Goal: Task Accomplishment & Management: Manage account settings

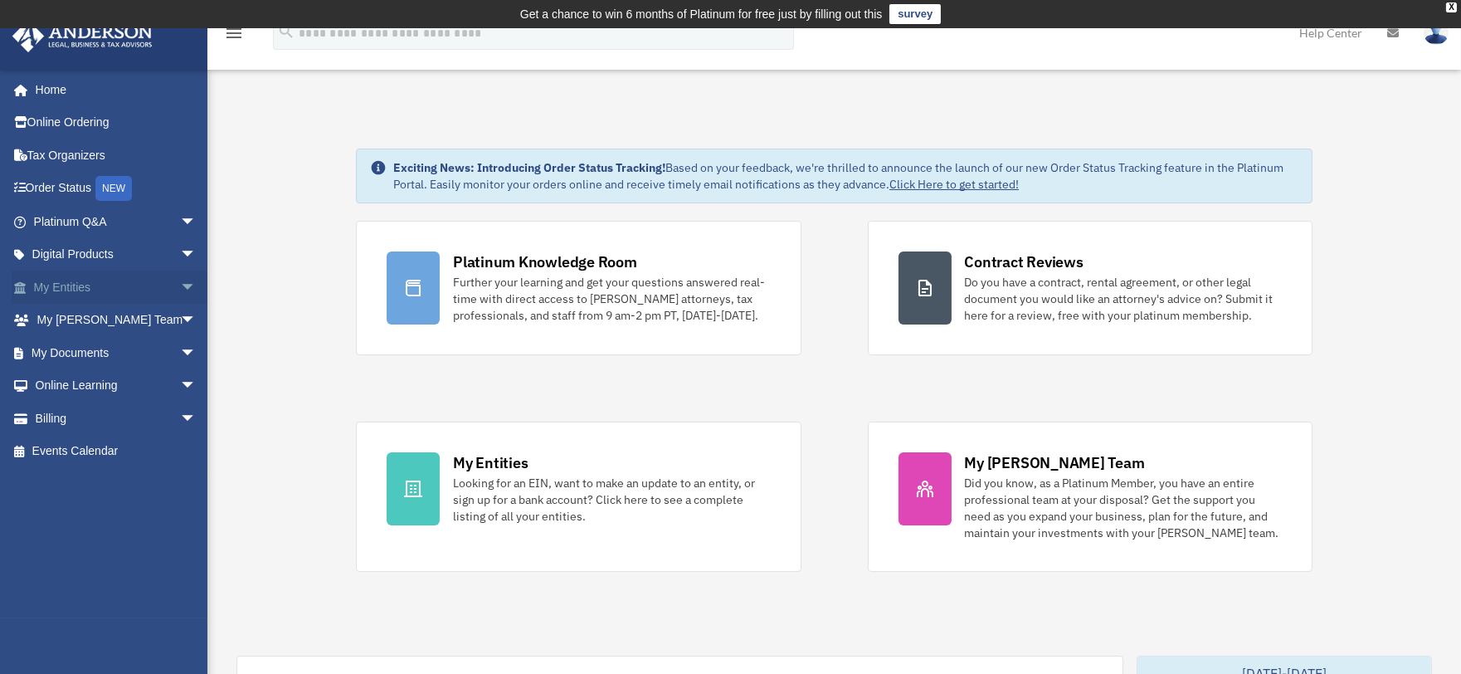
click at [61, 285] on link "My Entities arrow_drop_down" at bounding box center [117, 287] width 210 height 33
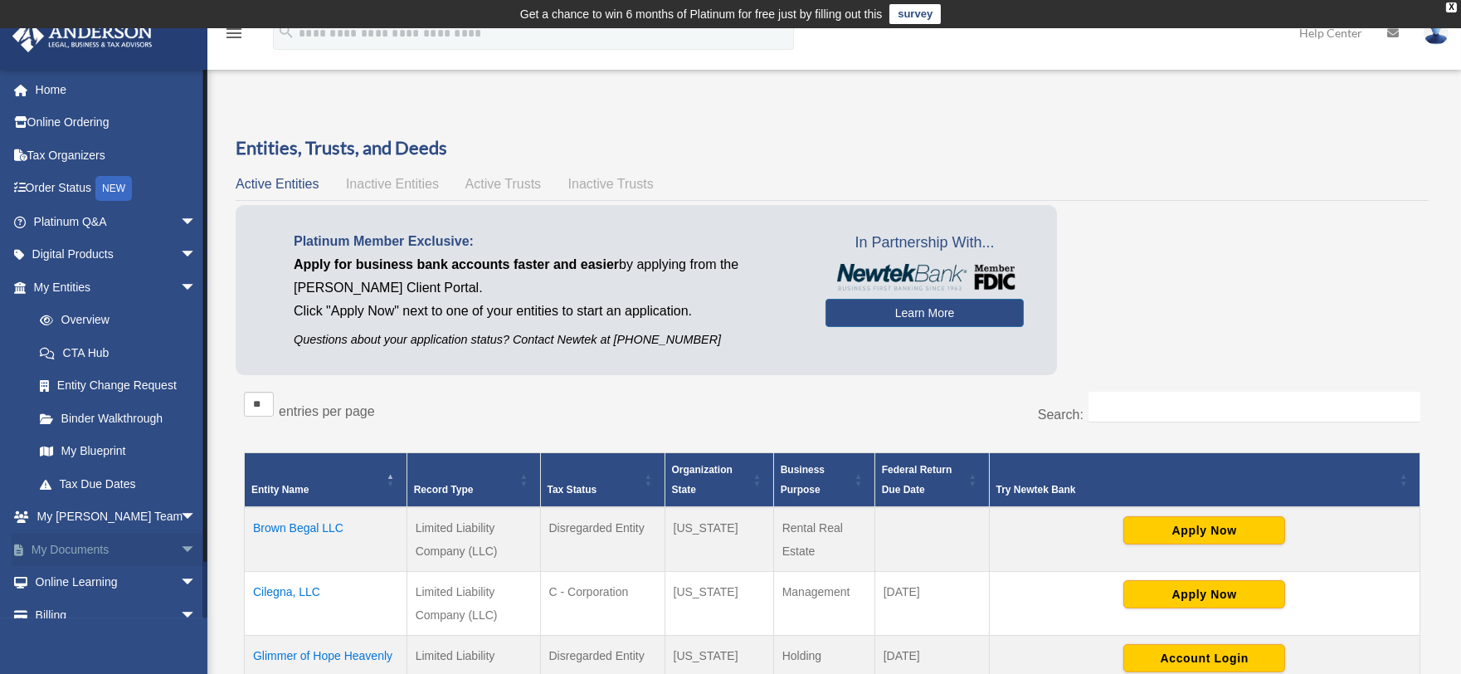
click at [72, 549] on link "My Documents arrow_drop_down" at bounding box center [117, 549] width 210 height 33
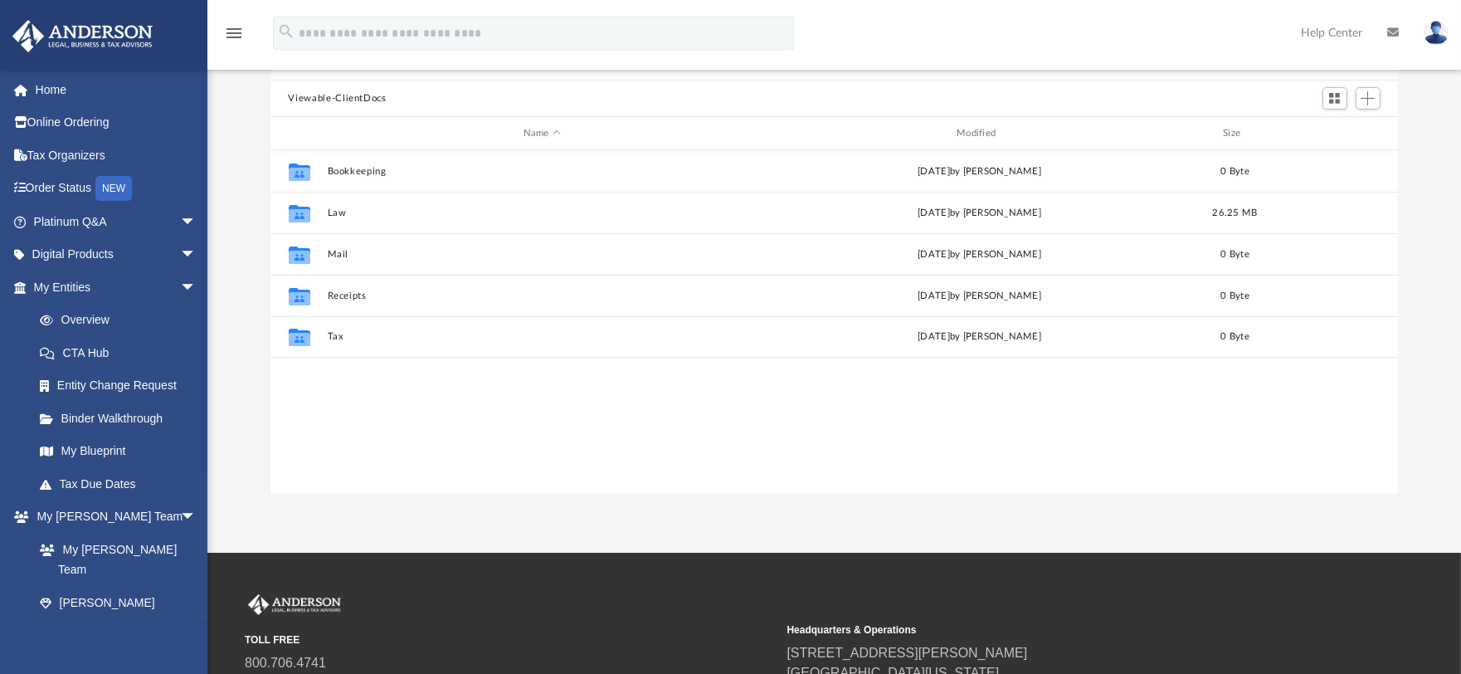
scroll to position [177, 0]
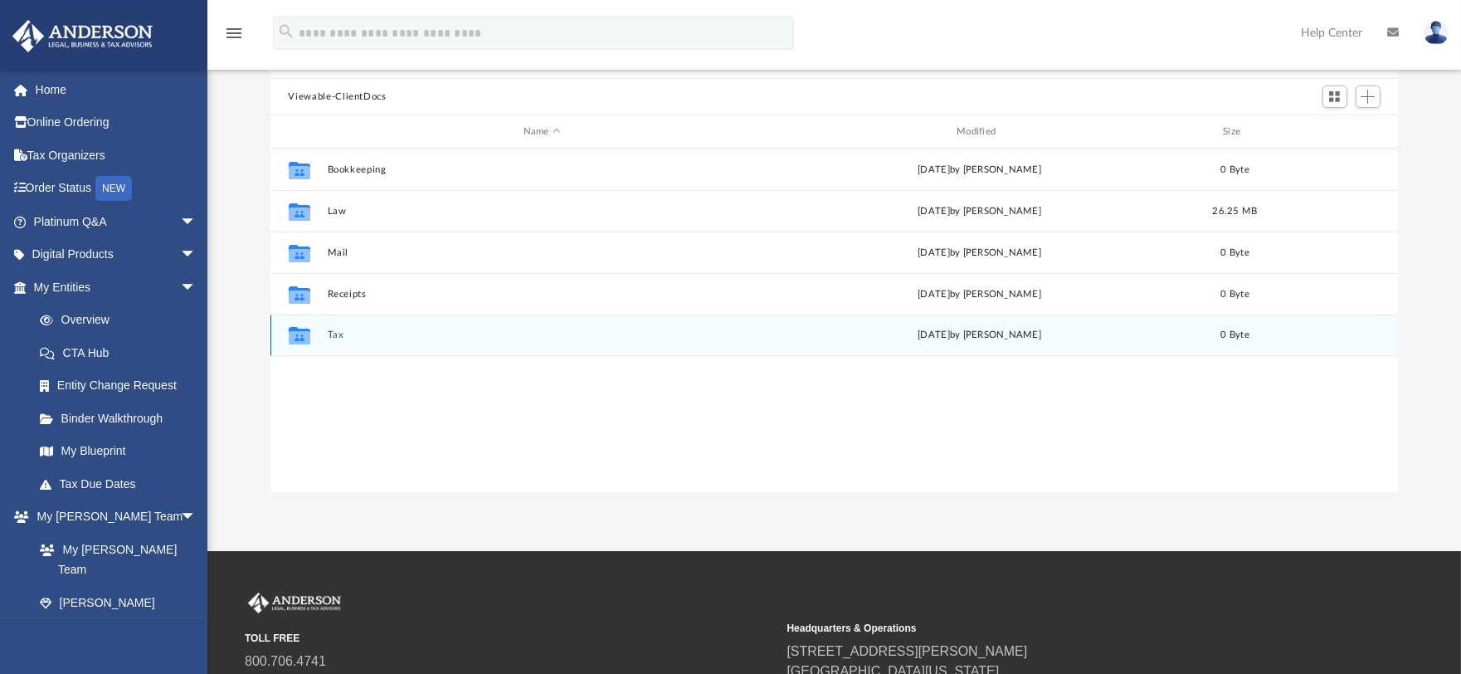
click at [326, 341] on div "Collaborated Folder Tax [DATE] by [PERSON_NAME] 0 Byte" at bounding box center [835, 334] width 1129 height 41
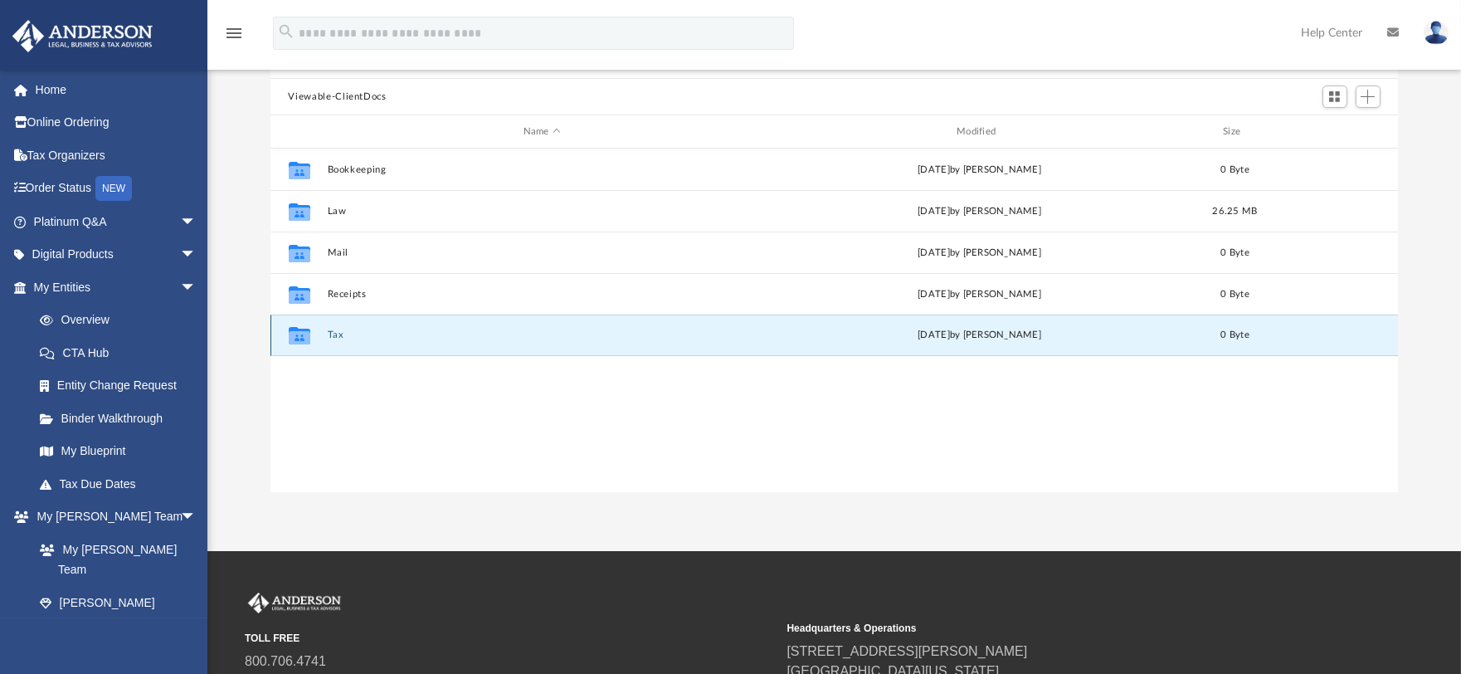
click at [334, 333] on button "Tax" at bounding box center [542, 334] width 430 height 11
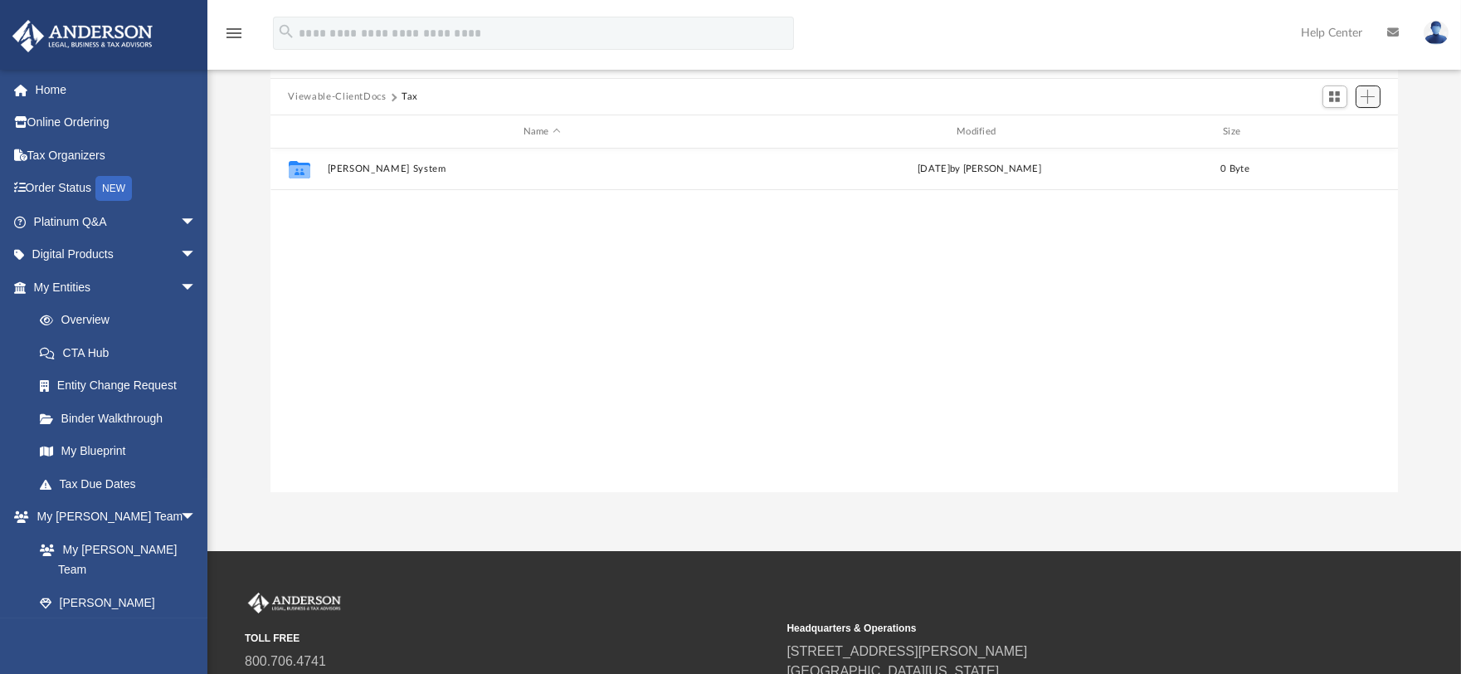
click at [1367, 98] on span "Add" at bounding box center [1368, 97] width 14 height 14
click at [1333, 126] on li "Upload" at bounding box center [1345, 129] width 53 height 17
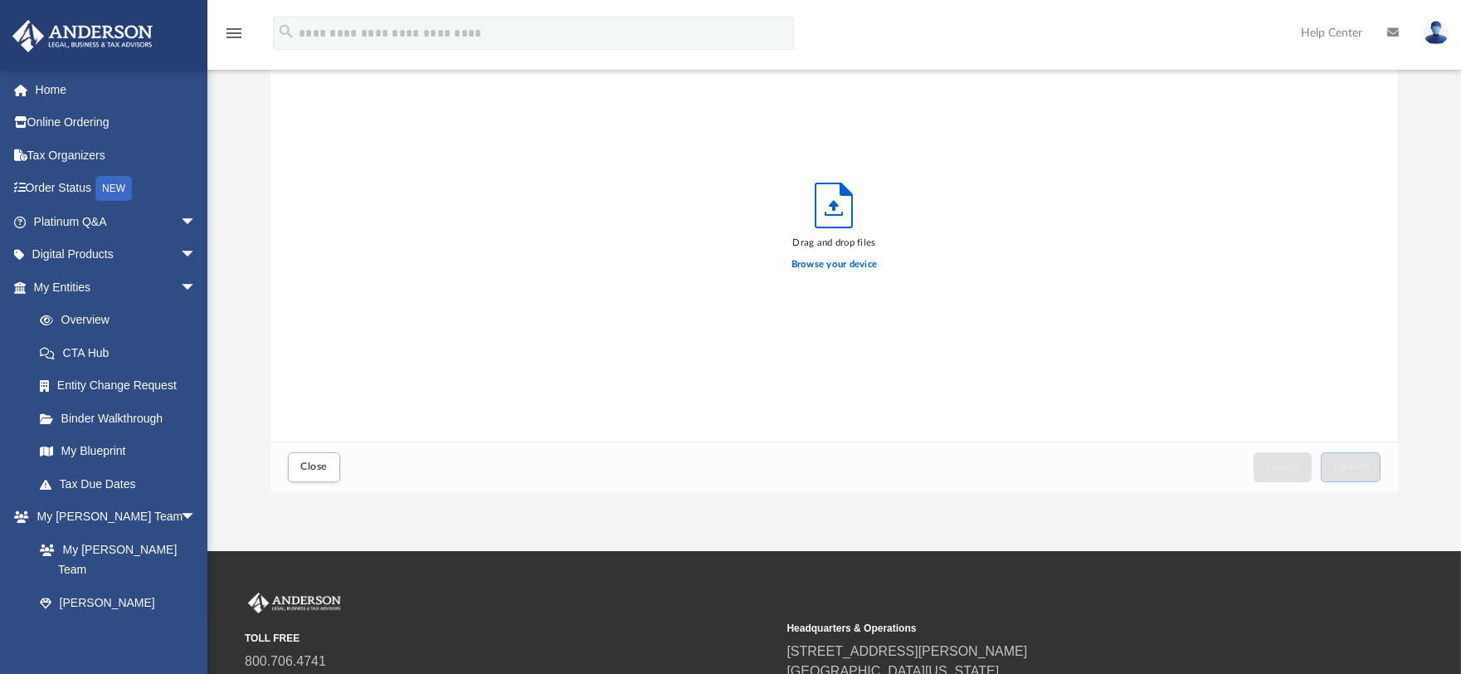
scroll to position [407, 1114]
click at [853, 266] on label "Browse your device" at bounding box center [835, 264] width 86 height 15
click at [0, 0] on input "Browse your device" at bounding box center [0, 0] width 0 height 0
click at [1350, 473] on button "Upload" at bounding box center [1351, 466] width 60 height 29
click at [836, 260] on label "Select More Files" at bounding box center [835, 262] width 76 height 15
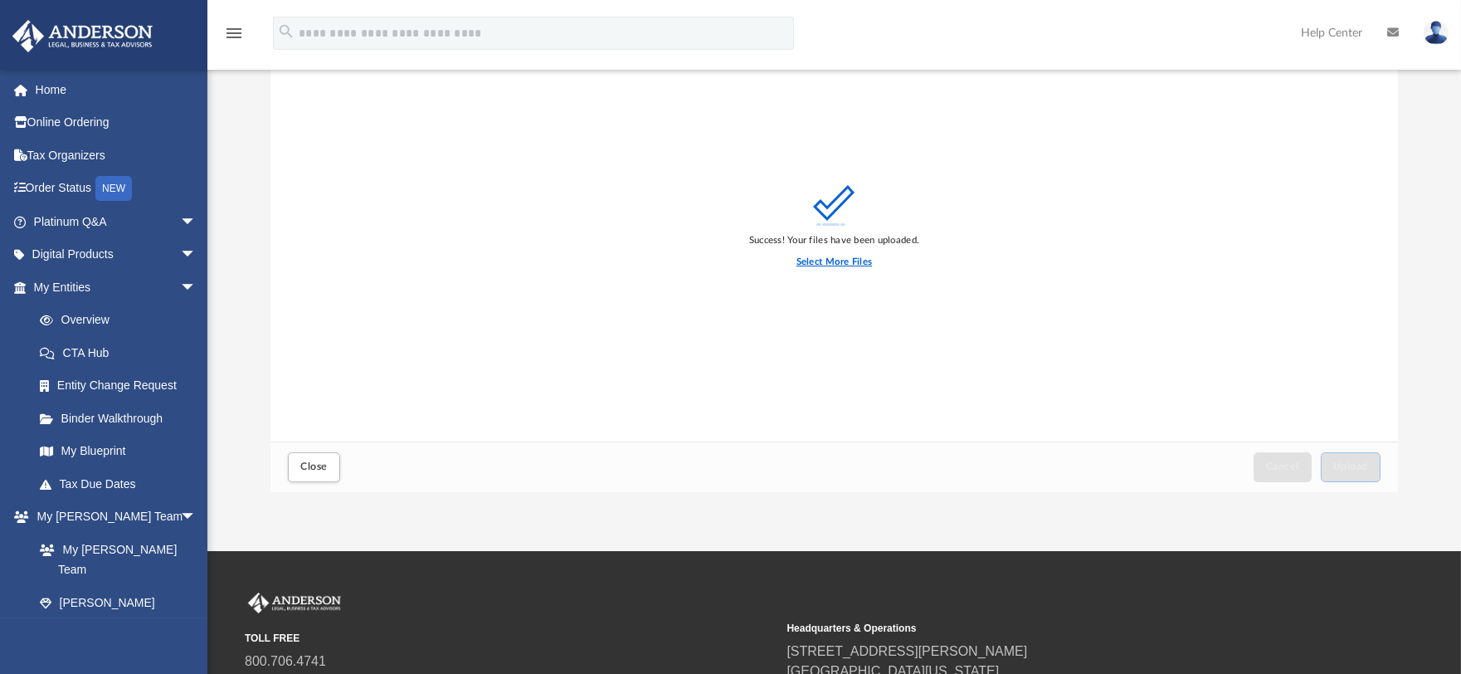
click at [0, 0] on input "Select More Files" at bounding box center [0, 0] width 0 height 0
click at [1345, 462] on span "Upload" at bounding box center [1350, 466] width 35 height 10
click at [826, 262] on label "Select More Files" at bounding box center [835, 262] width 76 height 15
click at [0, 0] on input "Select More Files" at bounding box center [0, 0] width 0 height 0
click at [1278, 465] on span "Cancel" at bounding box center [1282, 466] width 33 height 10
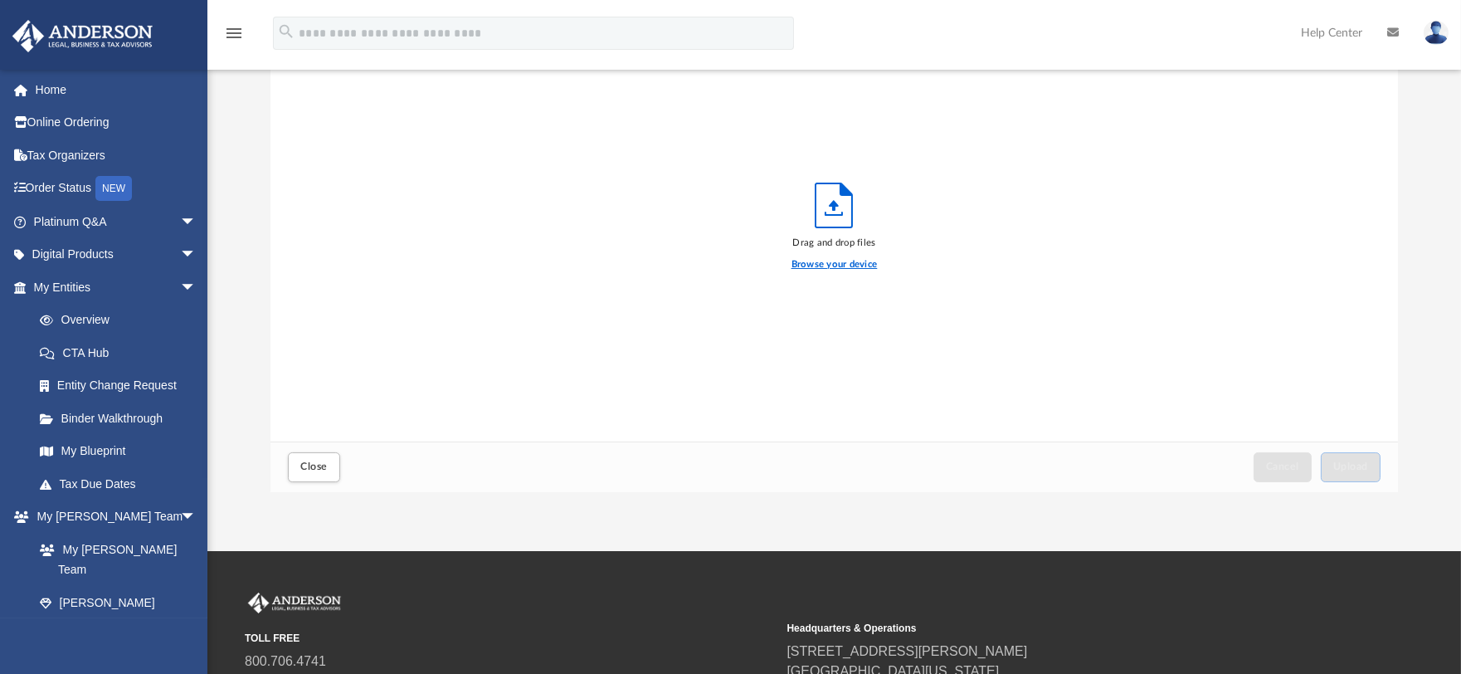
click at [850, 267] on label "Browse your device" at bounding box center [835, 264] width 86 height 15
click at [0, 0] on input "Browse your device" at bounding box center [0, 0] width 0 height 0
click at [1351, 465] on span "Upload" at bounding box center [1350, 466] width 35 height 10
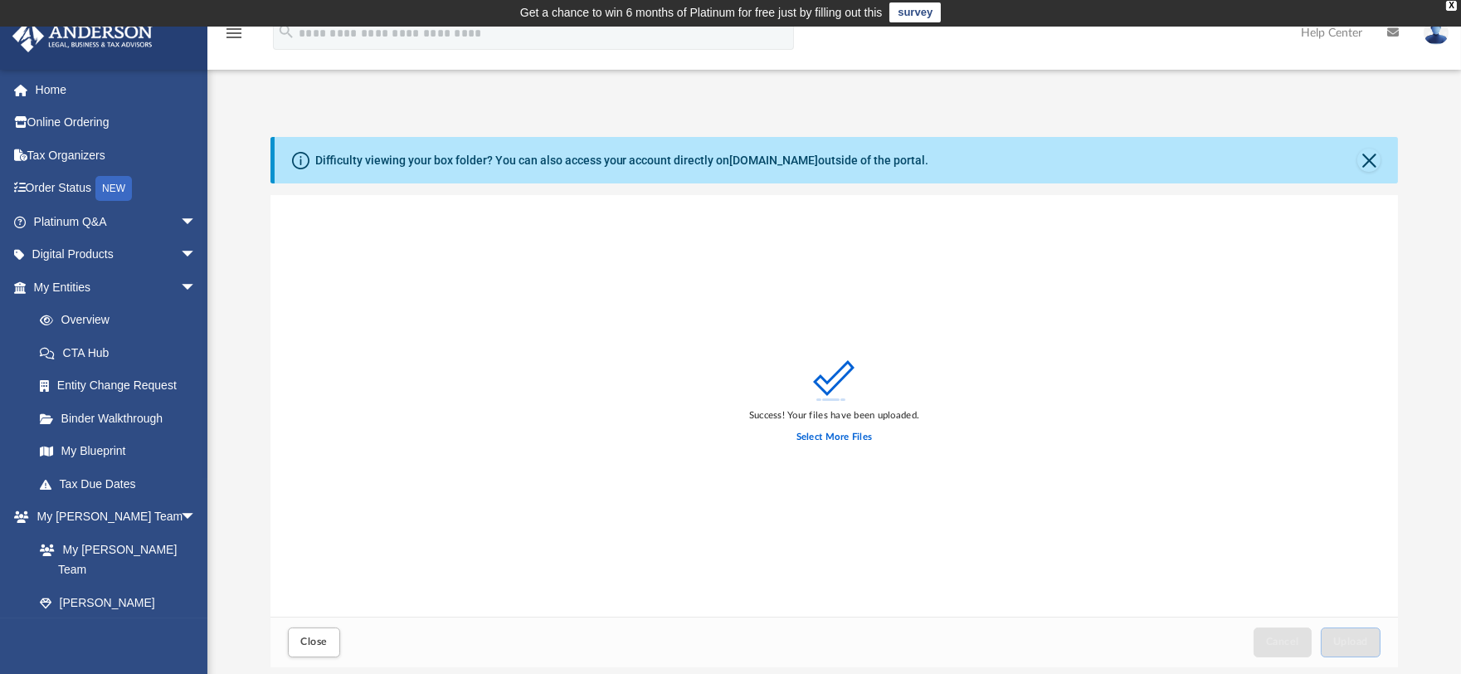
scroll to position [0, 0]
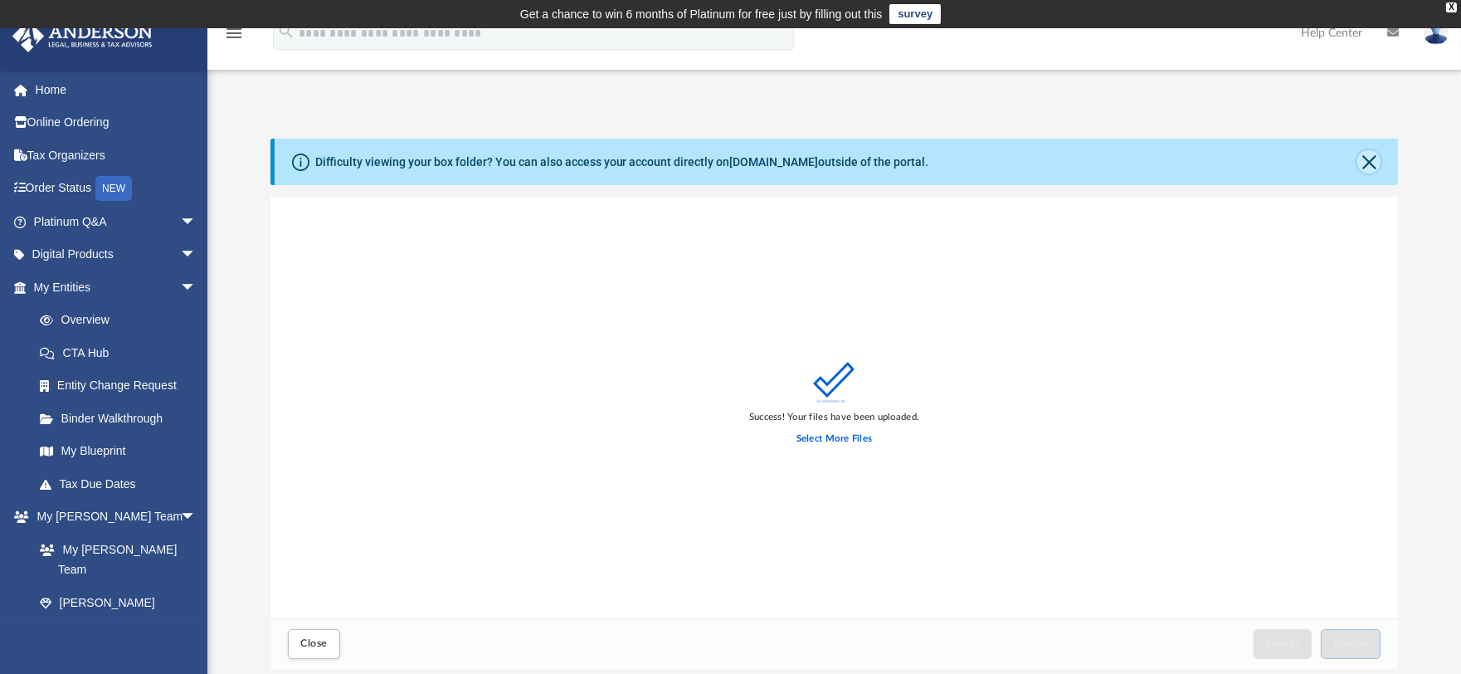
click at [1372, 158] on button "Close" at bounding box center [1369, 161] width 23 height 23
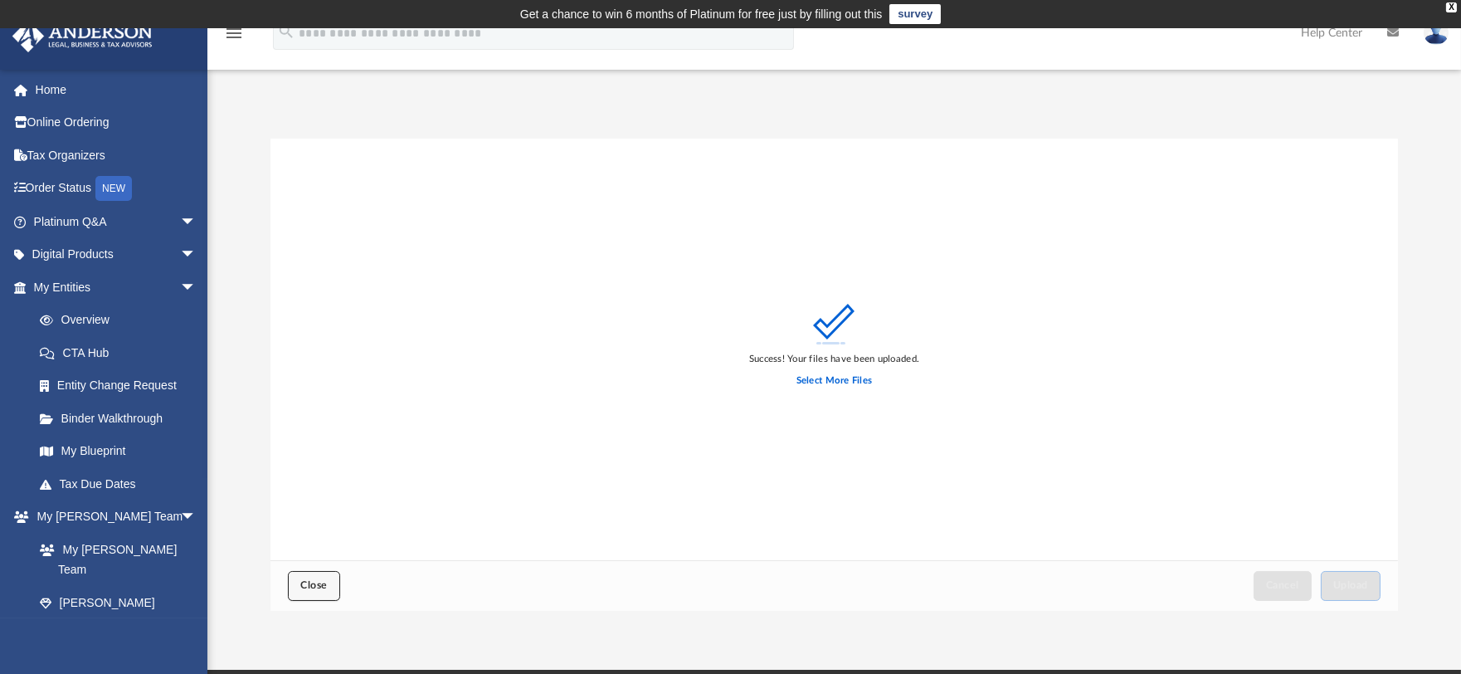
click at [311, 583] on span "Close" at bounding box center [313, 585] width 27 height 10
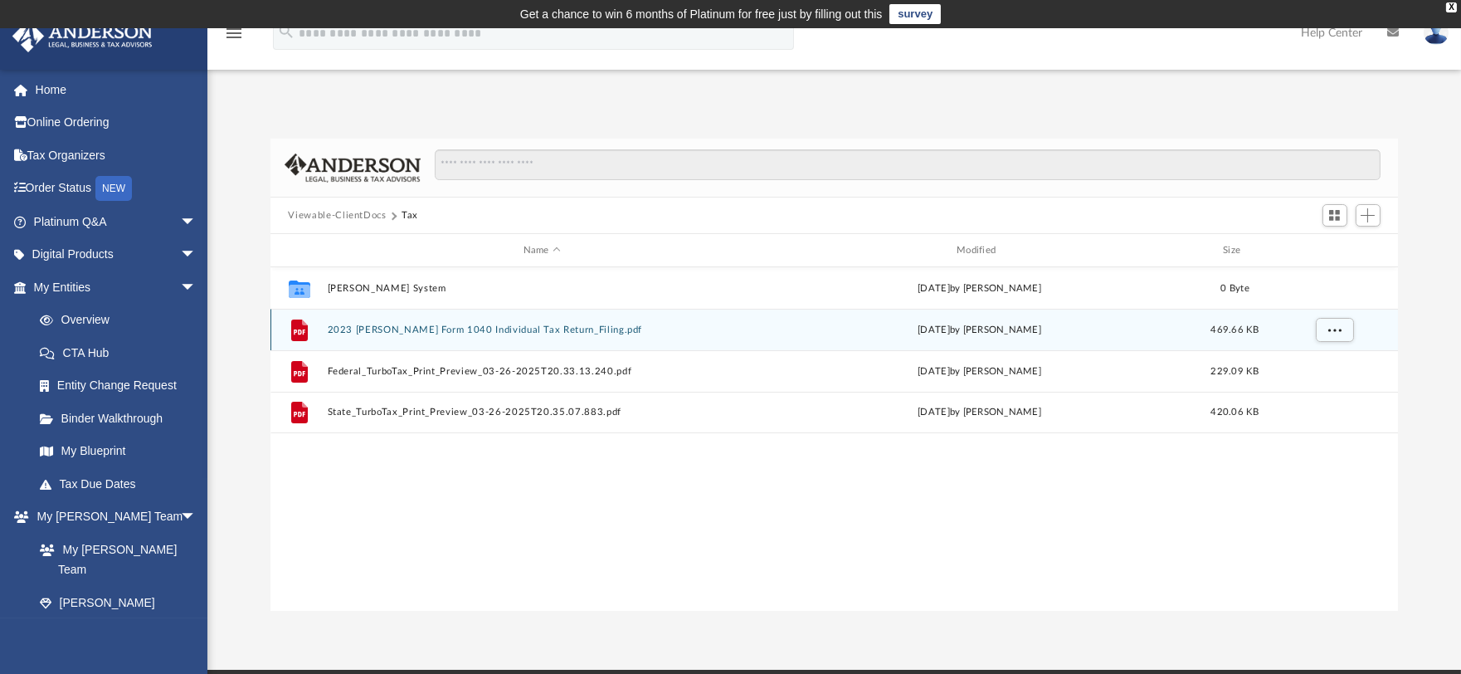
click at [468, 320] on div "File 2023 [PERSON_NAME] Form 1040 Individual Tax Return_Filing.pdf [DATE] by [P…" at bounding box center [835, 329] width 1129 height 41
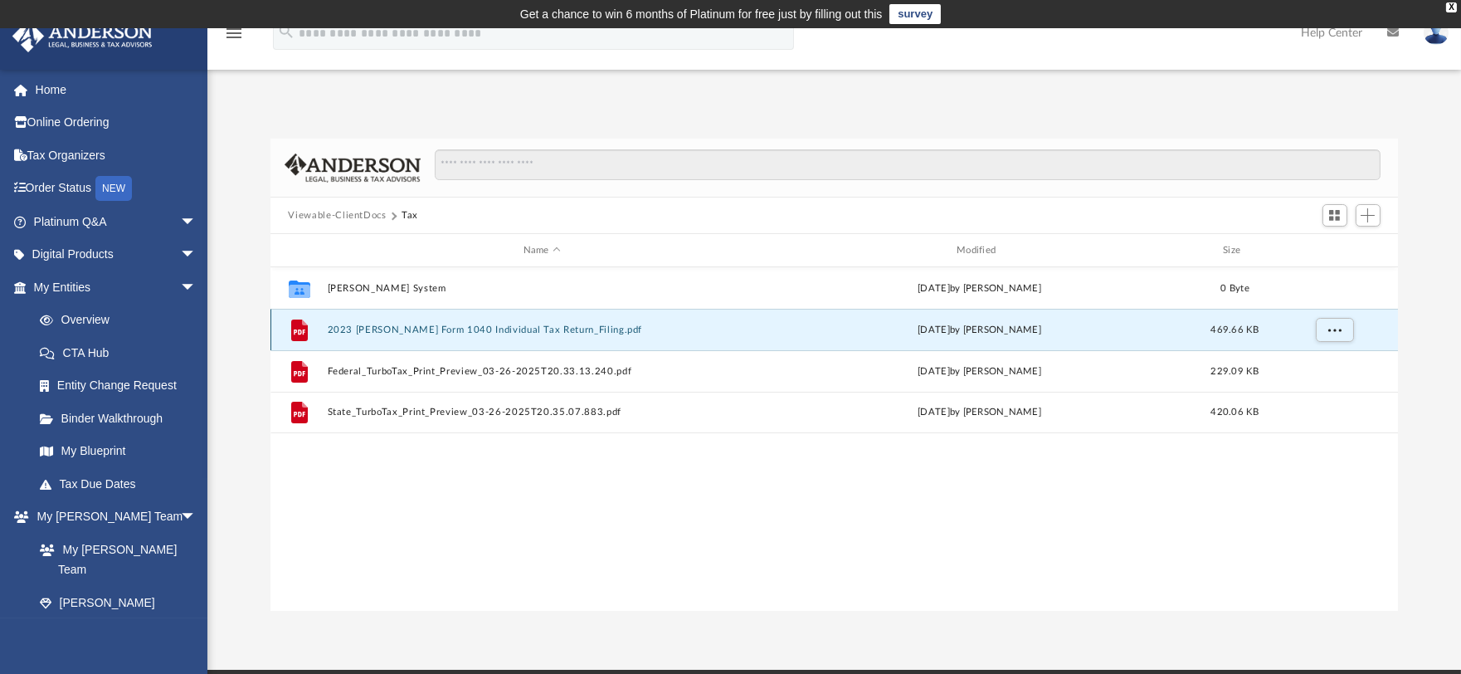
click at [463, 330] on button "2023 [PERSON_NAME] Form 1040 Individual Tax Return_Filing.pdf" at bounding box center [542, 329] width 430 height 11
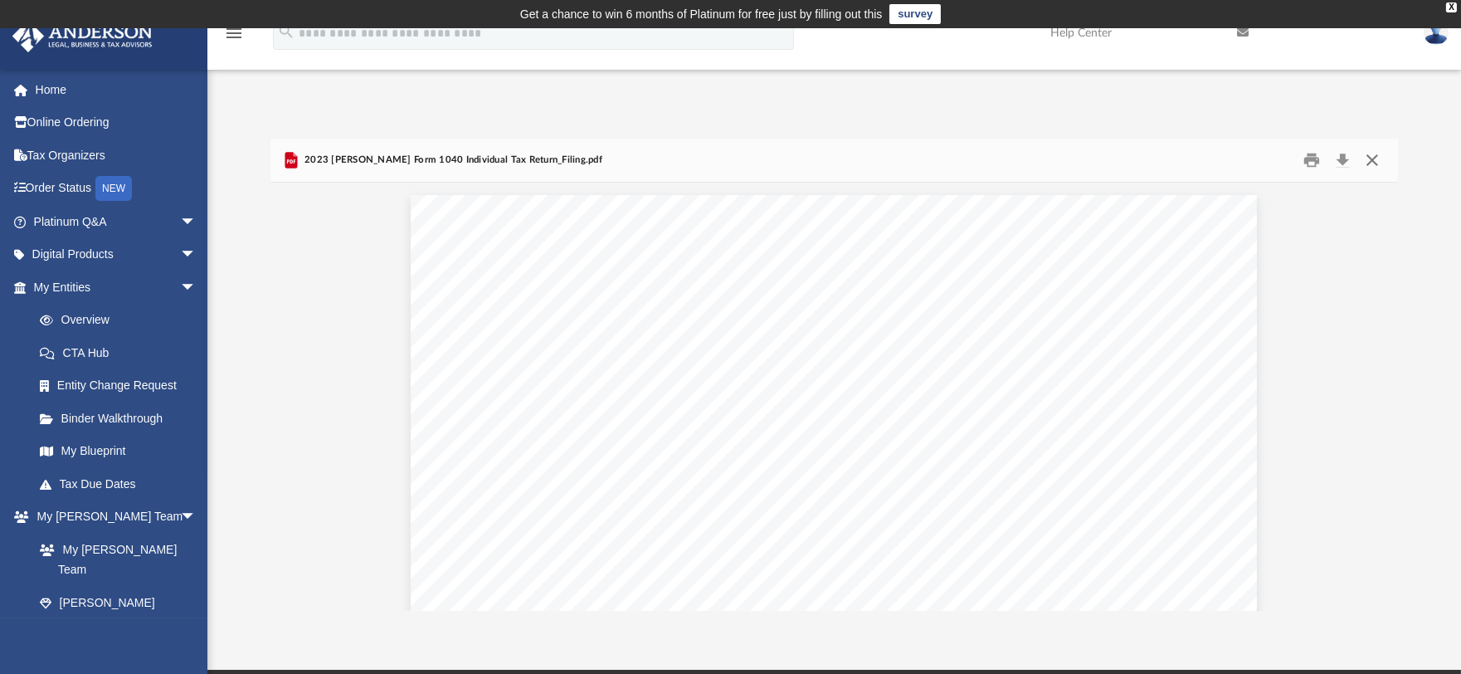
click at [1377, 155] on button "Close" at bounding box center [1373, 161] width 30 height 26
